Goal: Task Accomplishment & Management: Complete application form

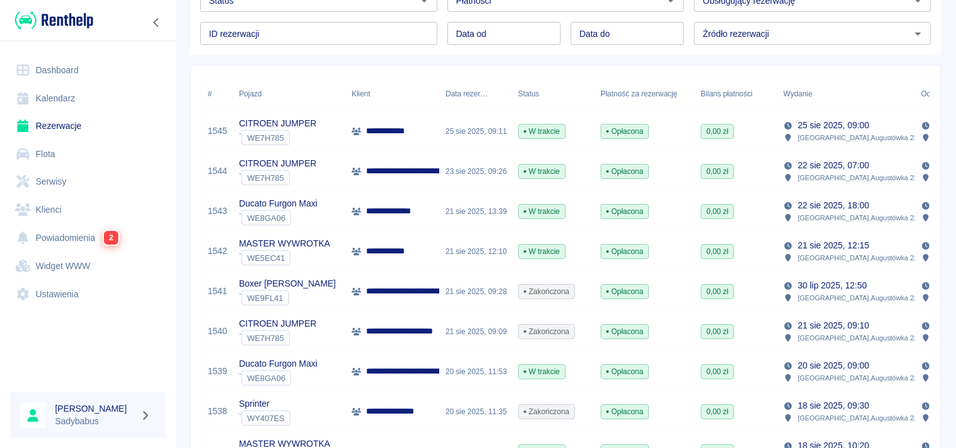
scroll to position [125, 0]
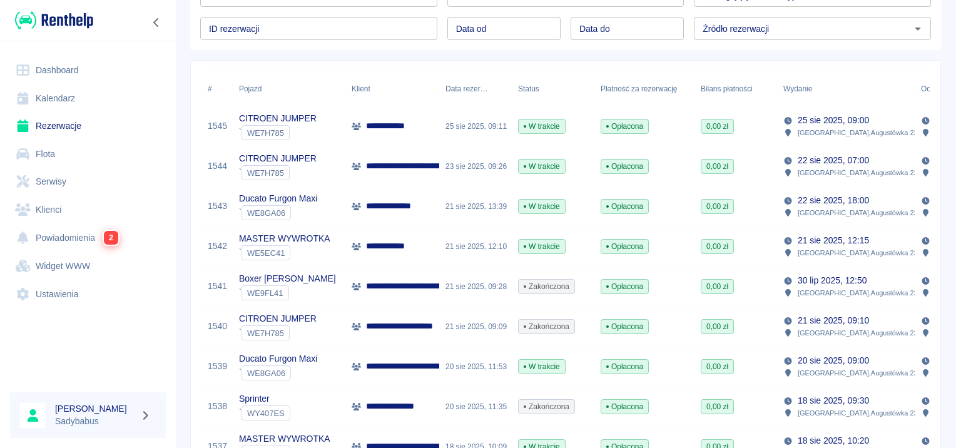
click at [415, 166] on p "**********" at bounding box center [419, 166] width 106 height 13
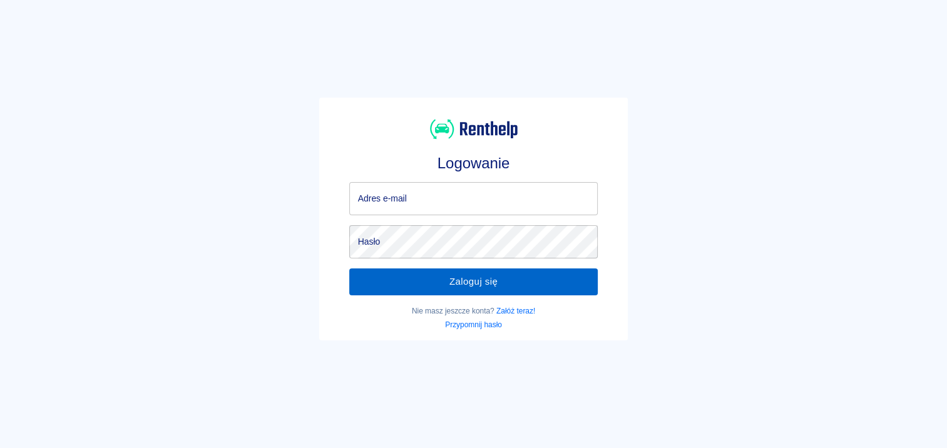
type input "biuro.spolkaass@o2.pl"
click at [487, 272] on button "Zaloguj się" at bounding box center [473, 281] width 249 height 26
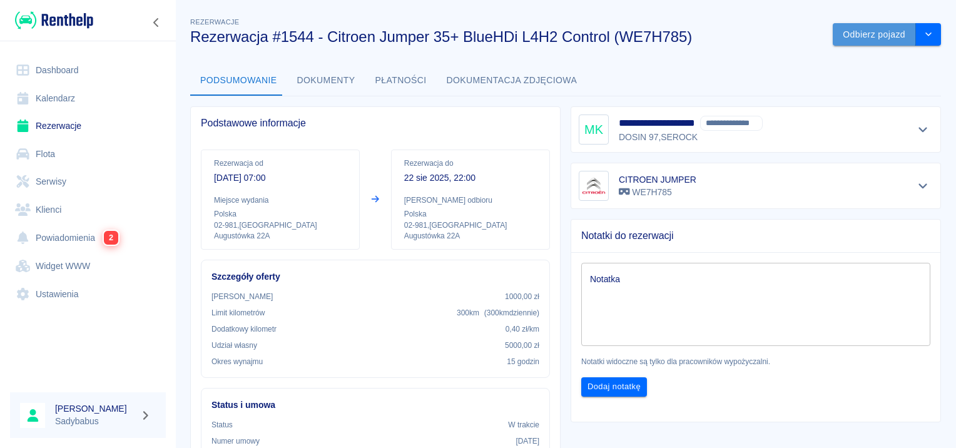
click at [860, 33] on button "Odbierz pojazd" at bounding box center [874, 34] width 83 height 23
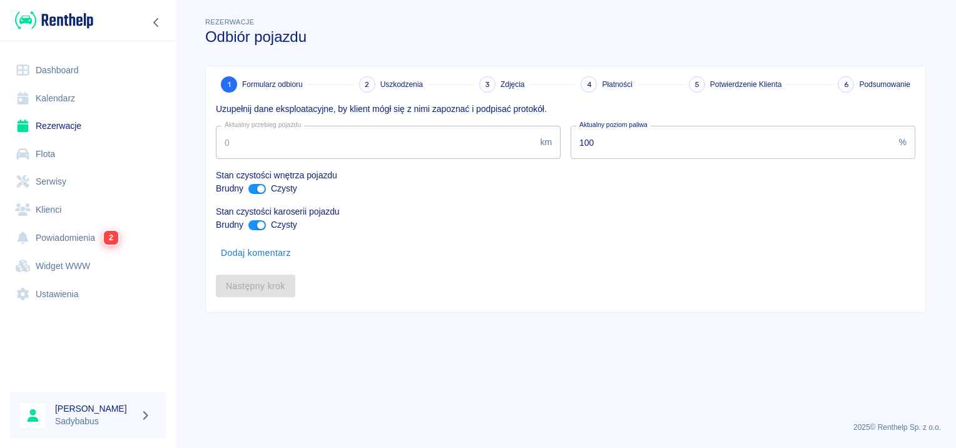
type input "140542"
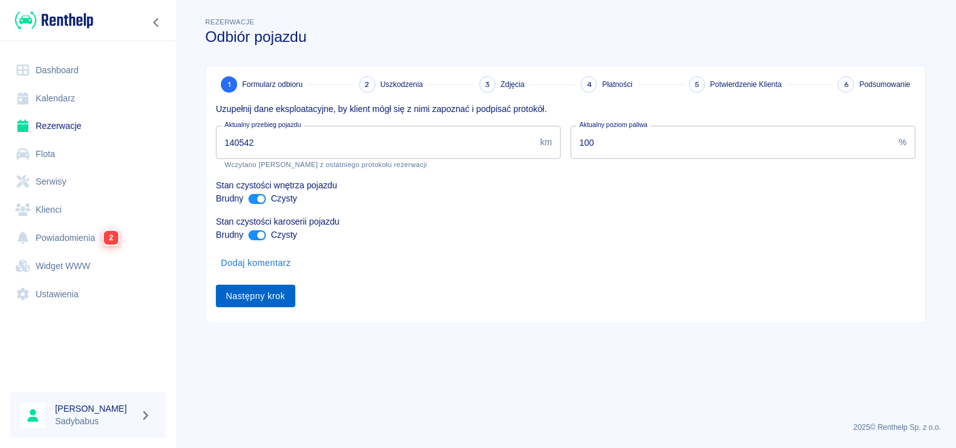
click at [268, 291] on button "Następny krok" at bounding box center [255, 296] width 79 height 23
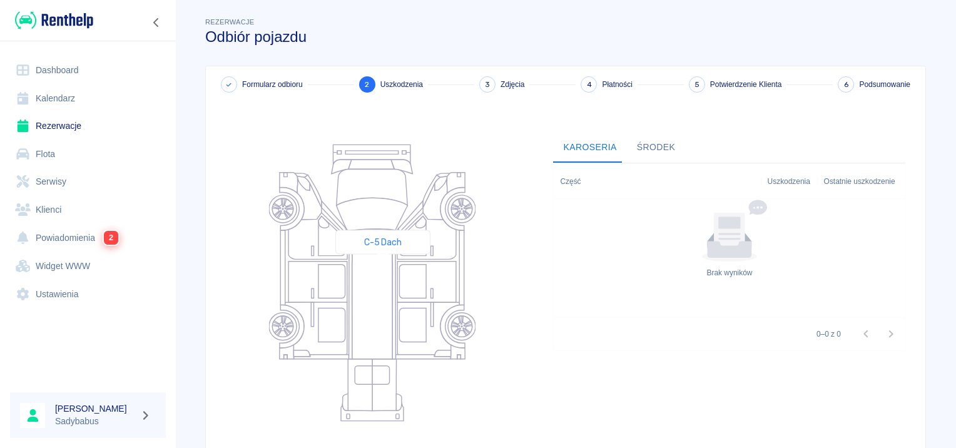
scroll to position [149, 0]
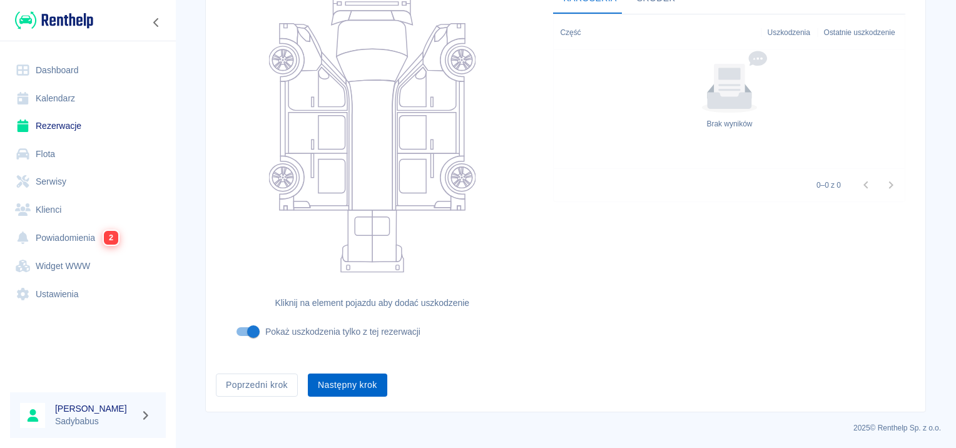
click at [368, 383] on button "Następny krok" at bounding box center [347, 385] width 79 height 23
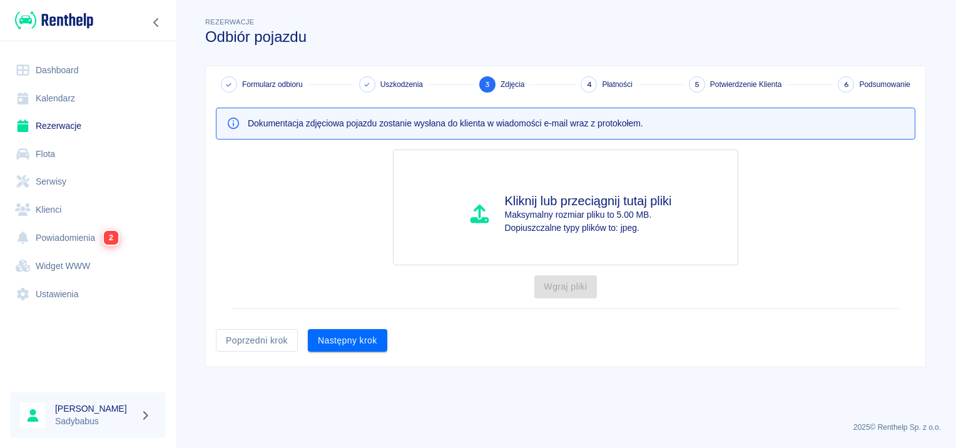
scroll to position [0, 0]
click at [359, 329] on button "Następny krok" at bounding box center [347, 340] width 79 height 23
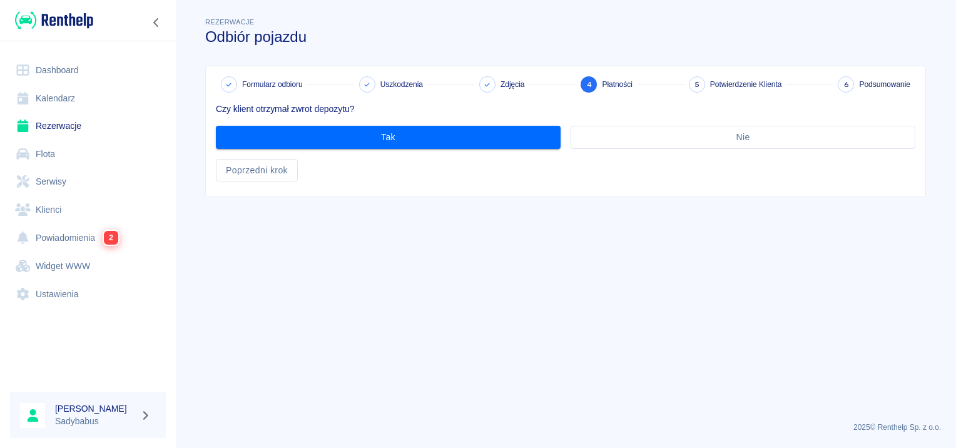
click at [357, 152] on div "Czy klient otrzymał zwrot depozytu? Tak Nie Poprzedni krok" at bounding box center [561, 137] width 710 height 89
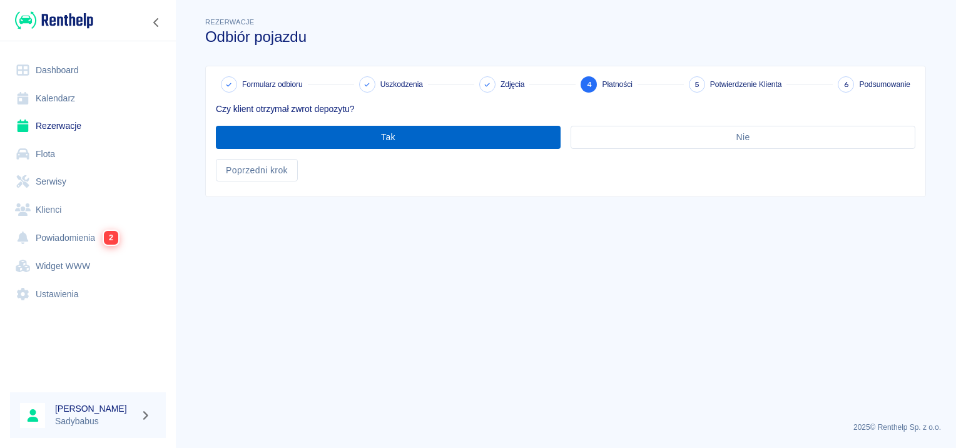
drag, startPoint x: 365, startPoint y: 153, endPoint x: 368, endPoint y: 135, distance: 18.4
click at [365, 150] on div "Czy klient otrzymał zwrot depozytu? Tak Nie Poprzedni krok" at bounding box center [561, 137] width 710 height 89
click at [368, 135] on button "Tak" at bounding box center [388, 137] width 345 height 23
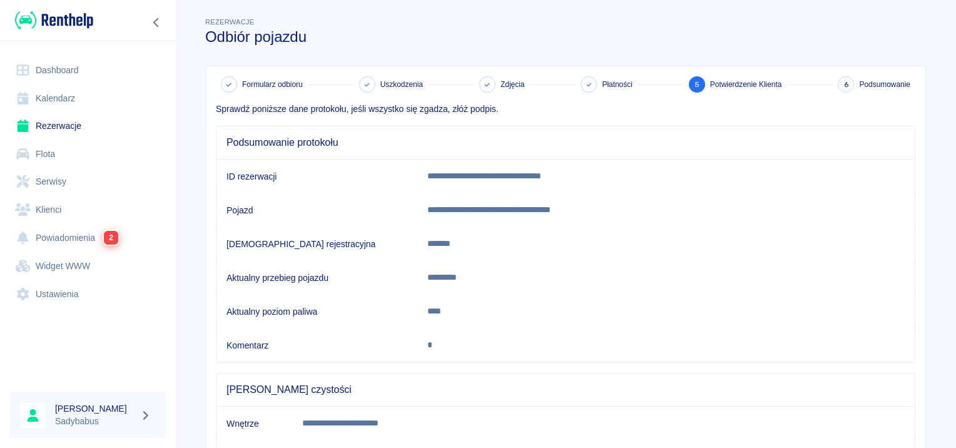
scroll to position [221, 0]
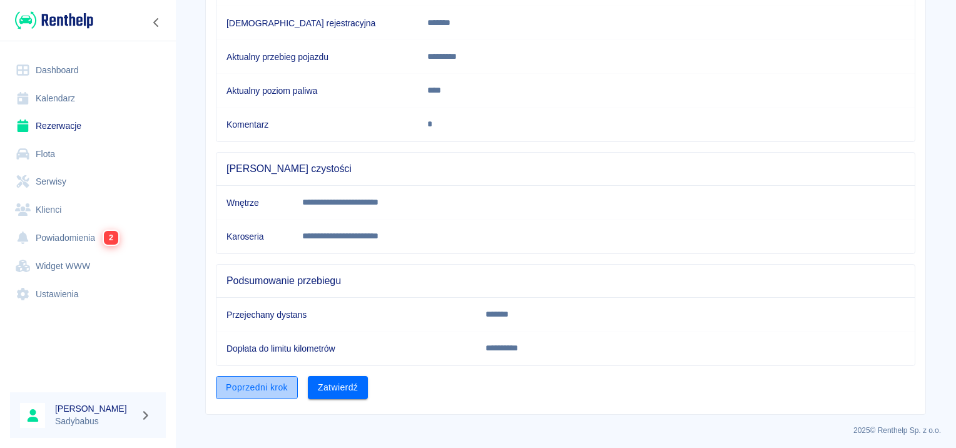
click at [248, 385] on button "Poprzedni krok" at bounding box center [257, 387] width 82 height 23
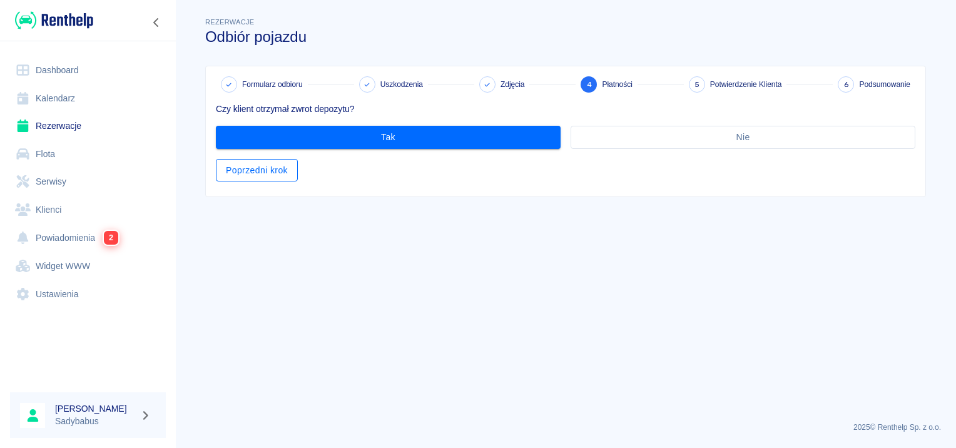
click at [266, 169] on button "Poprzedni krok" at bounding box center [257, 170] width 82 height 23
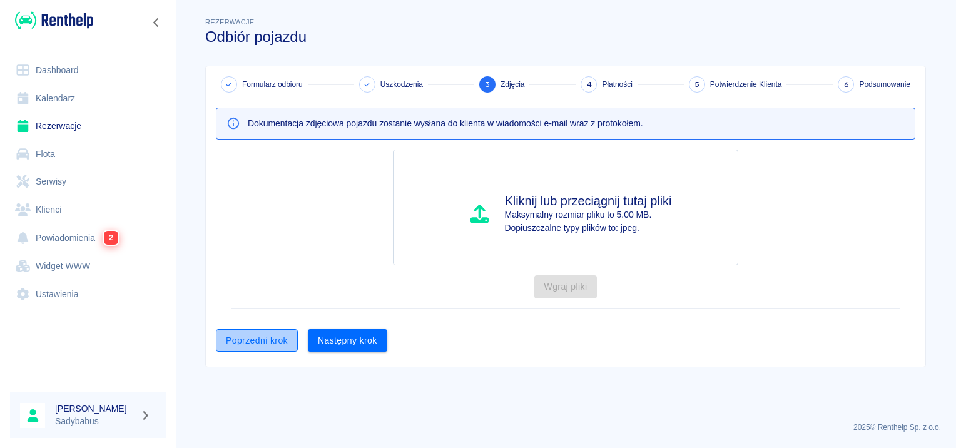
click at [255, 339] on button "Poprzedni krok" at bounding box center [257, 340] width 82 height 23
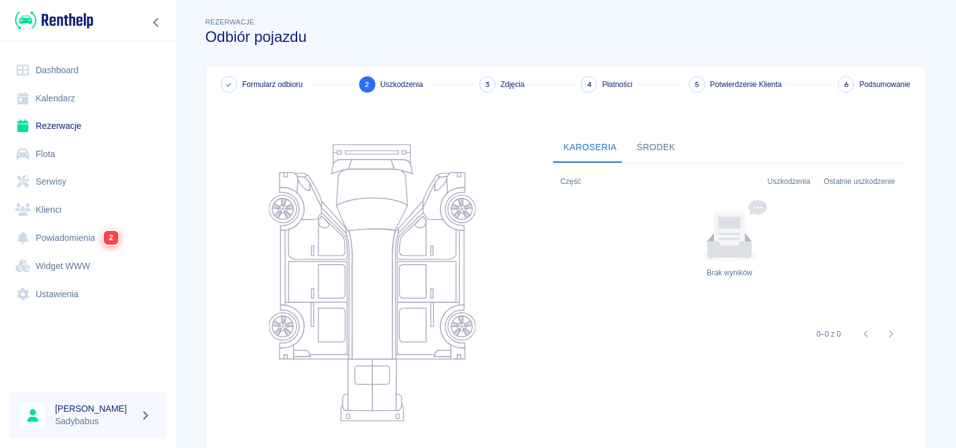
scroll to position [149, 0]
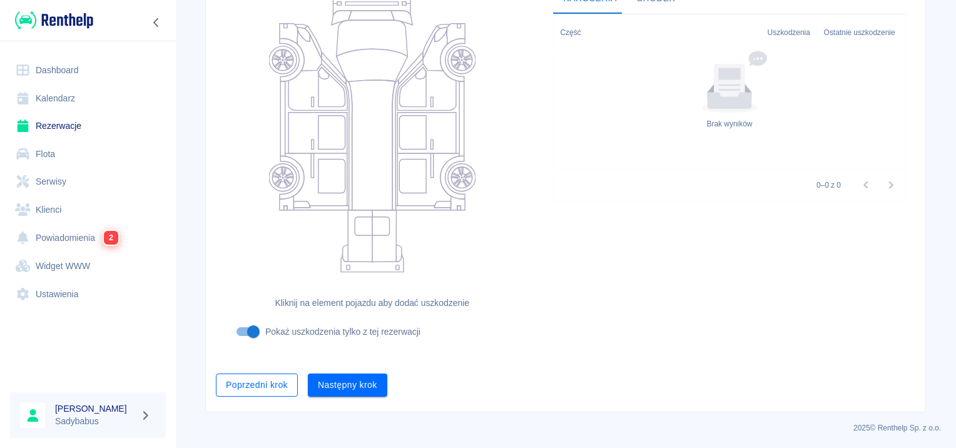
click at [232, 378] on button "Poprzedni krok" at bounding box center [257, 385] width 82 height 23
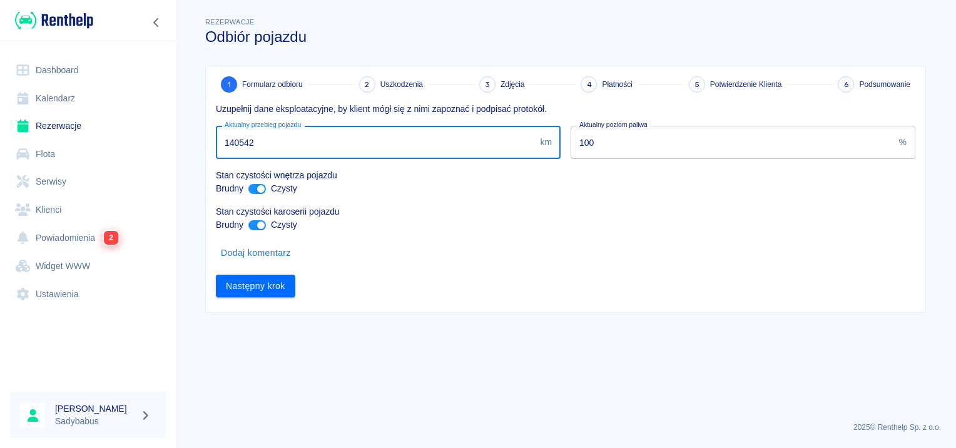
drag, startPoint x: 230, startPoint y: 141, endPoint x: 956, endPoint y: 133, distance: 725.9
click at [940, 130] on div "Rezerwacje Odbiór pojazdu 1 Formularz odbioru 2 Uszkodzenia 3 Zdjęcia 4 Płatnoś…" at bounding box center [565, 159] width 751 height 308
type input "138000"
drag, startPoint x: 748, startPoint y: 378, endPoint x: 681, endPoint y: 388, distance: 67.7
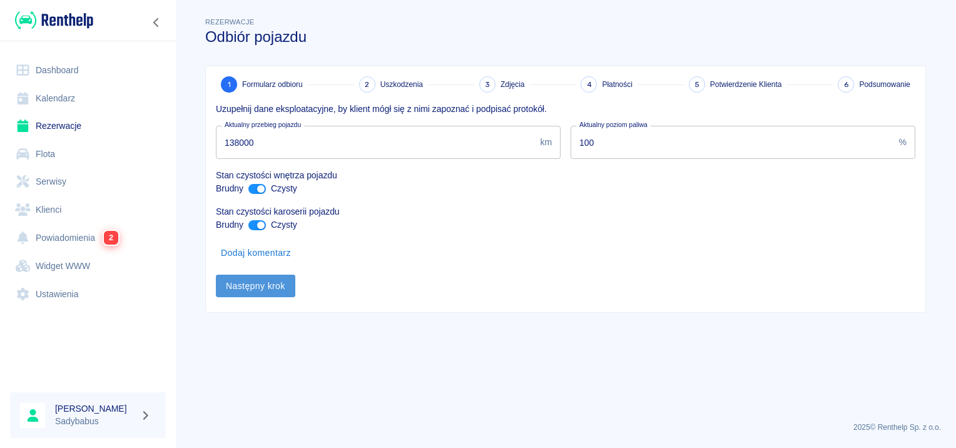
drag, startPoint x: 681, startPoint y: 388, endPoint x: 290, endPoint y: 281, distance: 406.1
click at [290, 281] on button "Następny krok" at bounding box center [255, 286] width 79 height 23
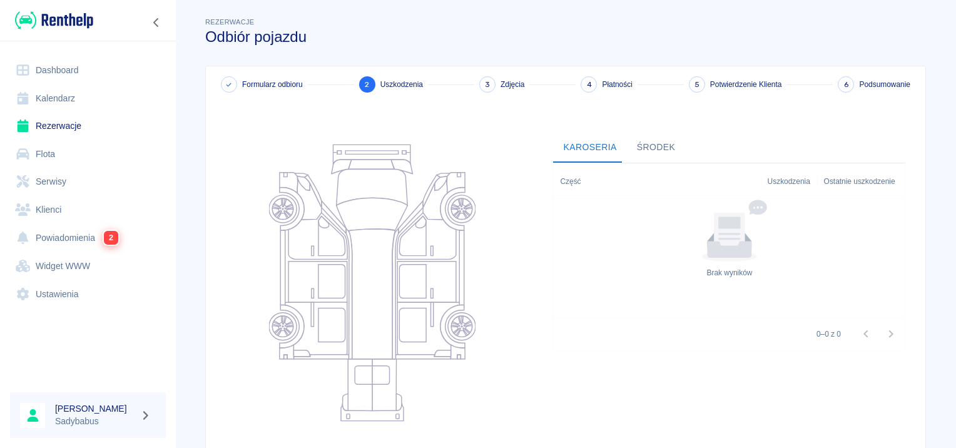
scroll to position [149, 0]
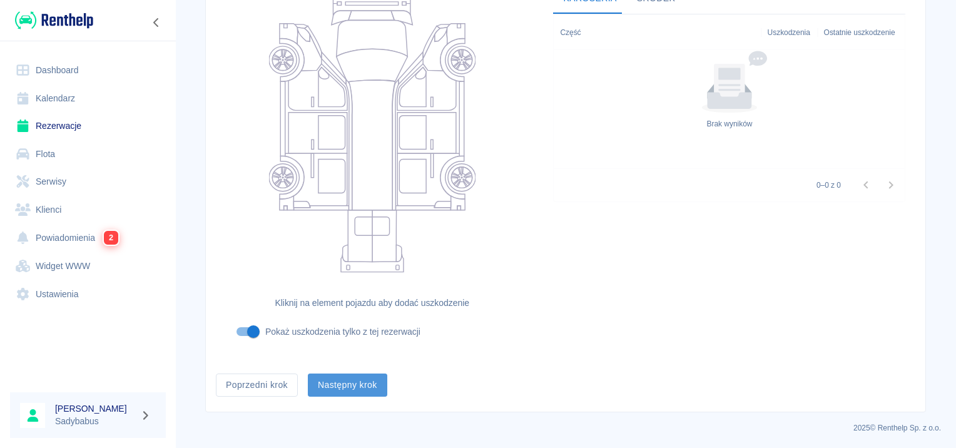
click at [330, 389] on button "Następny krok" at bounding box center [347, 385] width 79 height 23
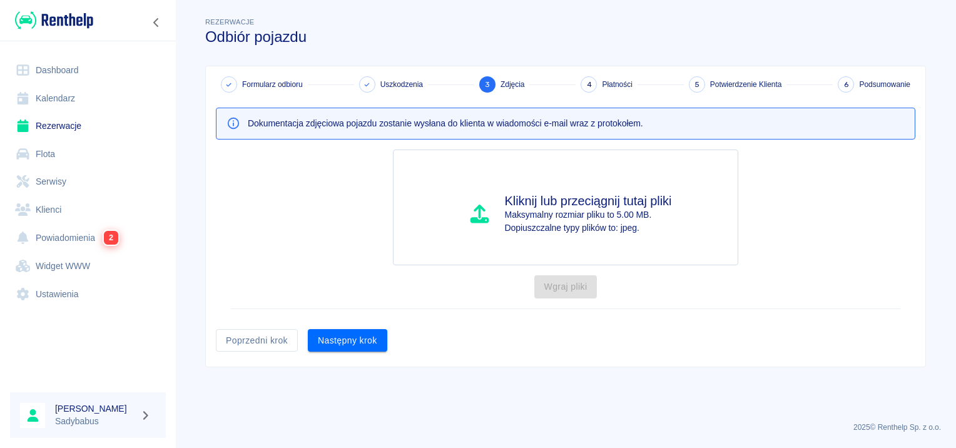
click at [336, 339] on button "Następny krok" at bounding box center [347, 340] width 79 height 23
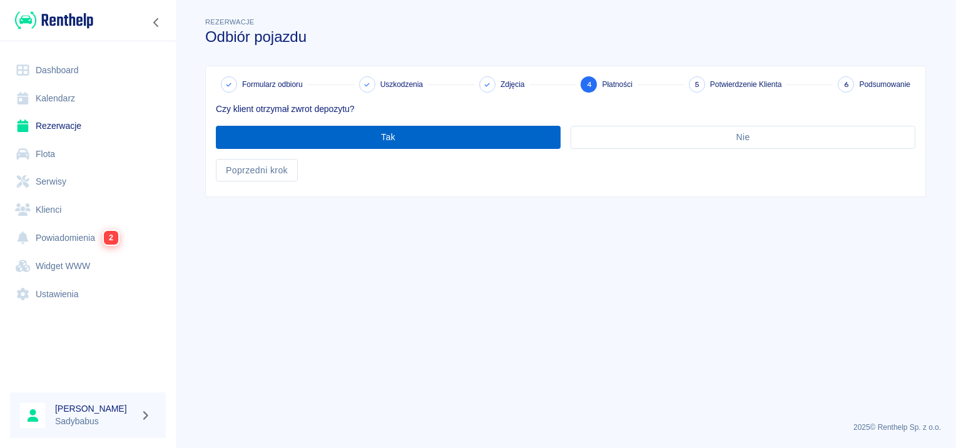
click at [366, 128] on button "Tak" at bounding box center [388, 137] width 345 height 23
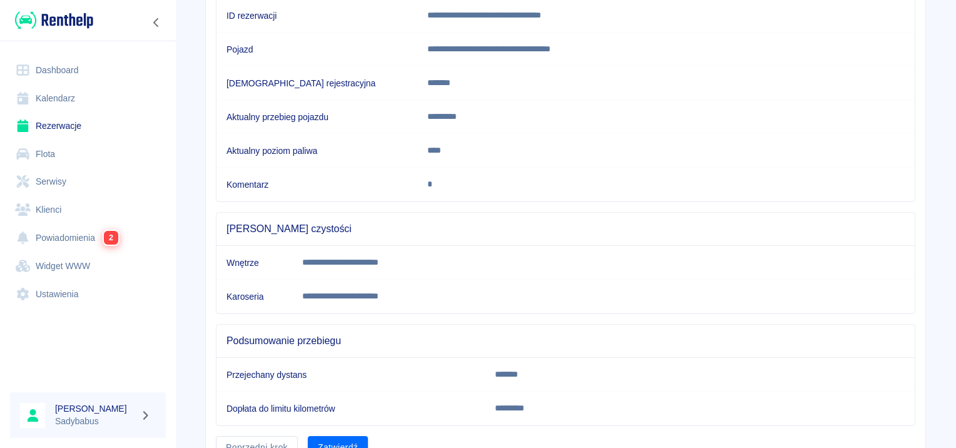
scroll to position [221, 0]
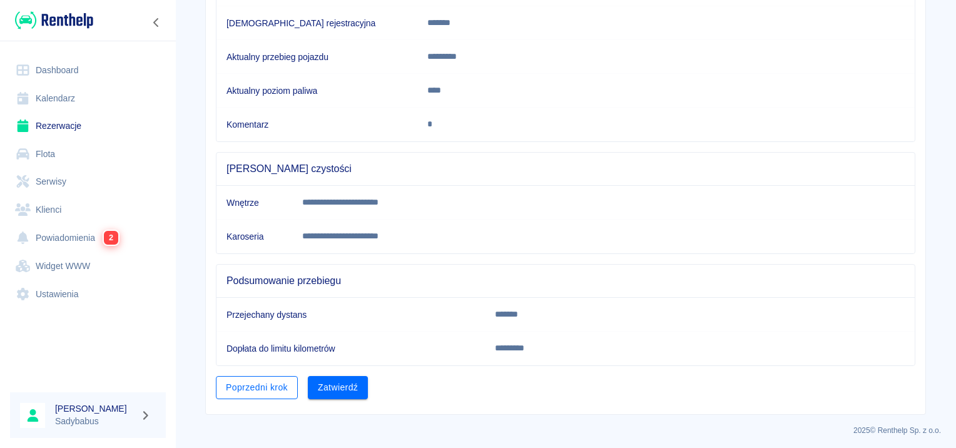
click at [244, 395] on button "Poprzedni krok" at bounding box center [257, 387] width 82 height 23
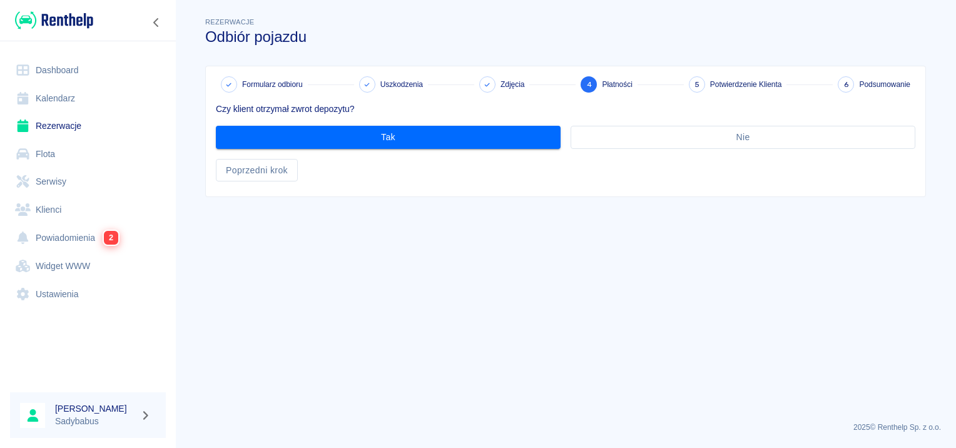
scroll to position [0, 0]
click at [255, 175] on button "Poprzedni krok" at bounding box center [257, 170] width 82 height 23
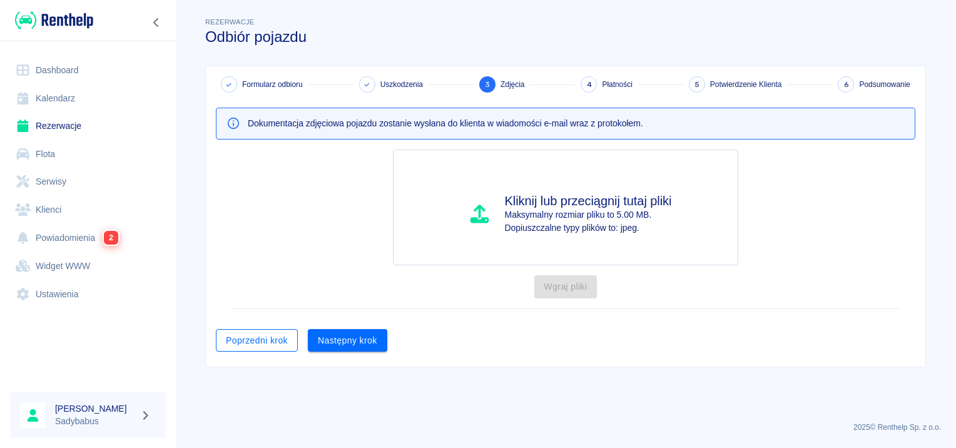
click at [258, 333] on button "Poprzedni krok" at bounding box center [257, 340] width 82 height 23
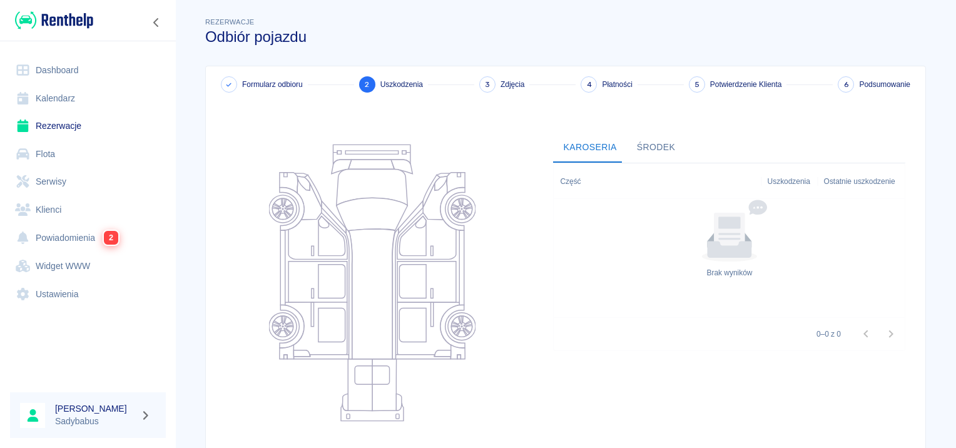
scroll to position [149, 0]
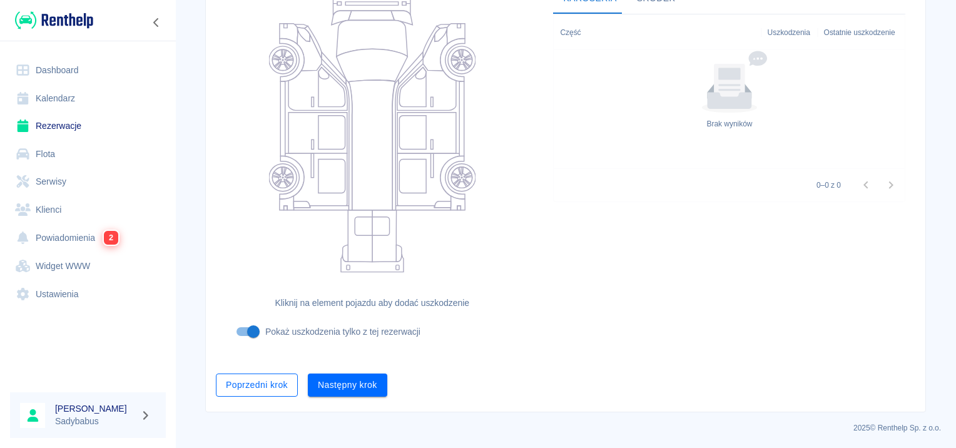
click at [267, 393] on button "Poprzedni krok" at bounding box center [257, 385] width 82 height 23
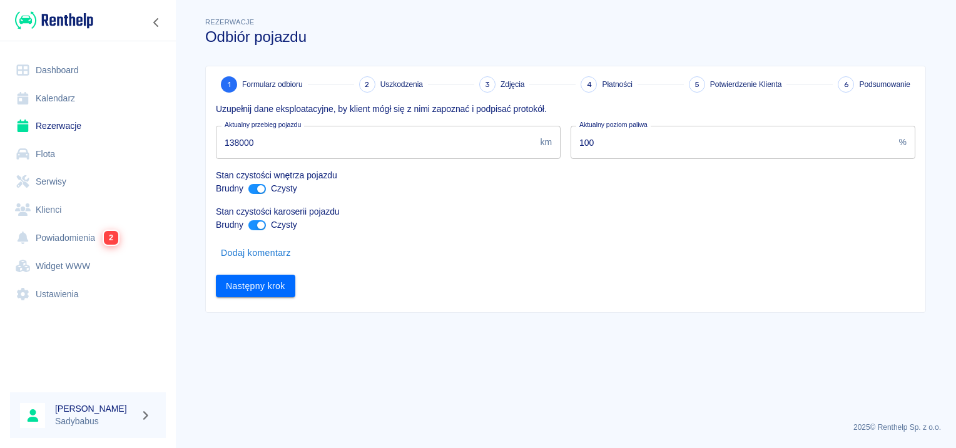
scroll to position [0, 0]
